Goal: Task Accomplishment & Management: Manage account settings

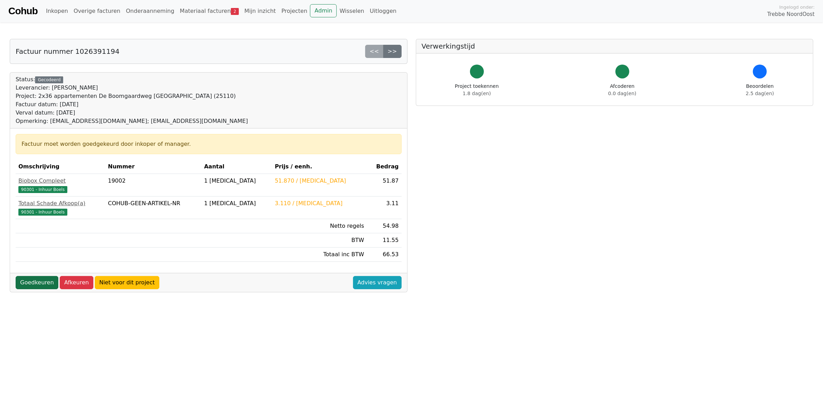
click at [38, 287] on link "Goedkeuren" at bounding box center [37, 282] width 43 height 13
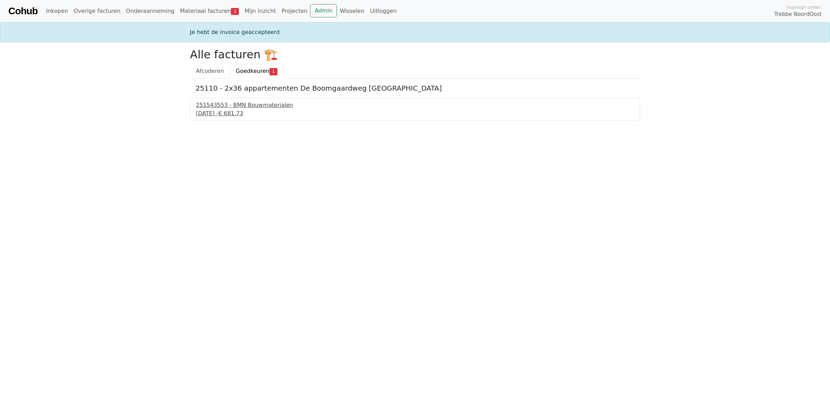
click at [230, 113] on div "5 september 2025 - € 681,73" at bounding box center [415, 113] width 438 height 8
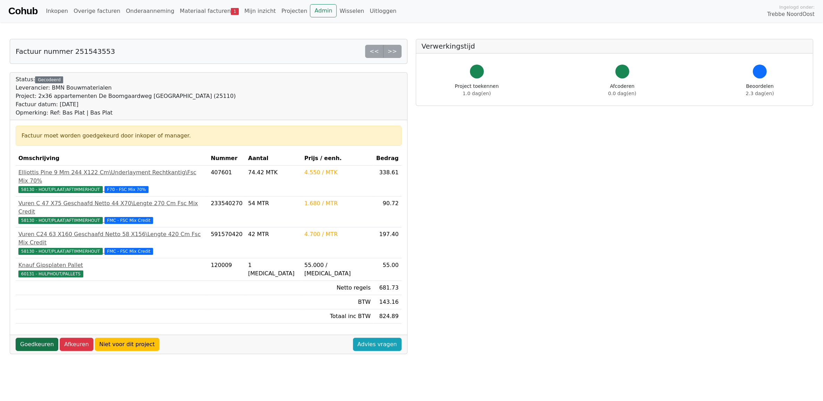
click at [42, 338] on link "Goedkeuren" at bounding box center [37, 344] width 43 height 13
